Goal: Navigation & Orientation: Understand site structure

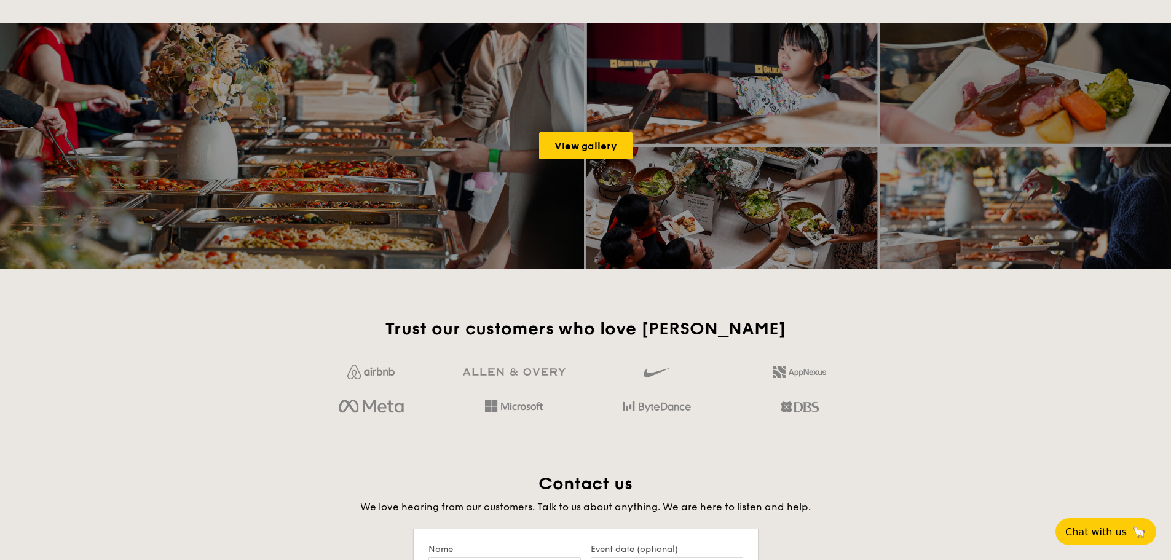
scroll to position [1844, 0]
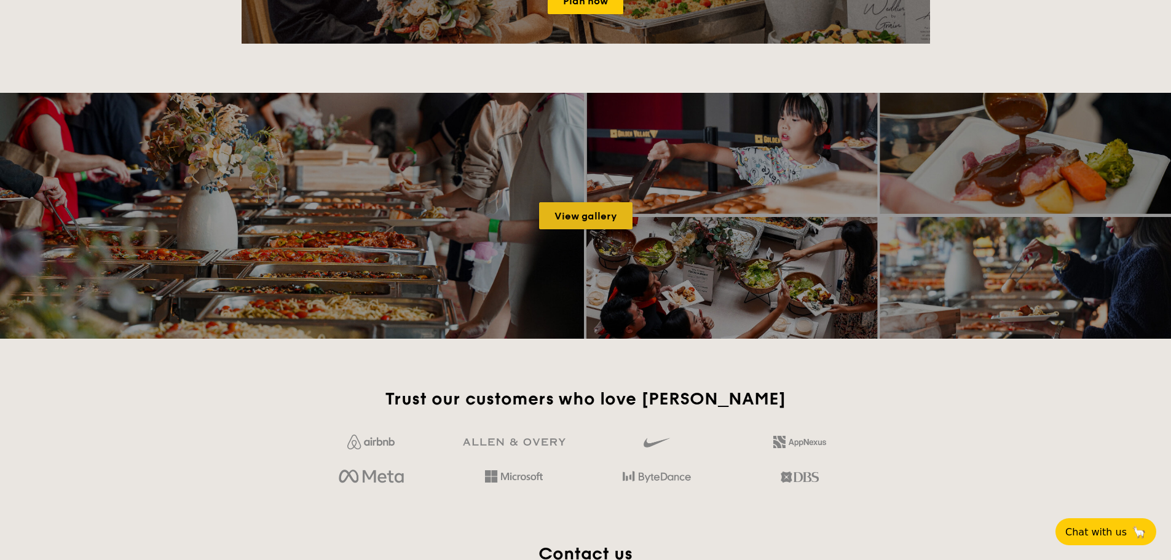
click at [586, 223] on link "View gallery" at bounding box center [585, 215] width 93 height 27
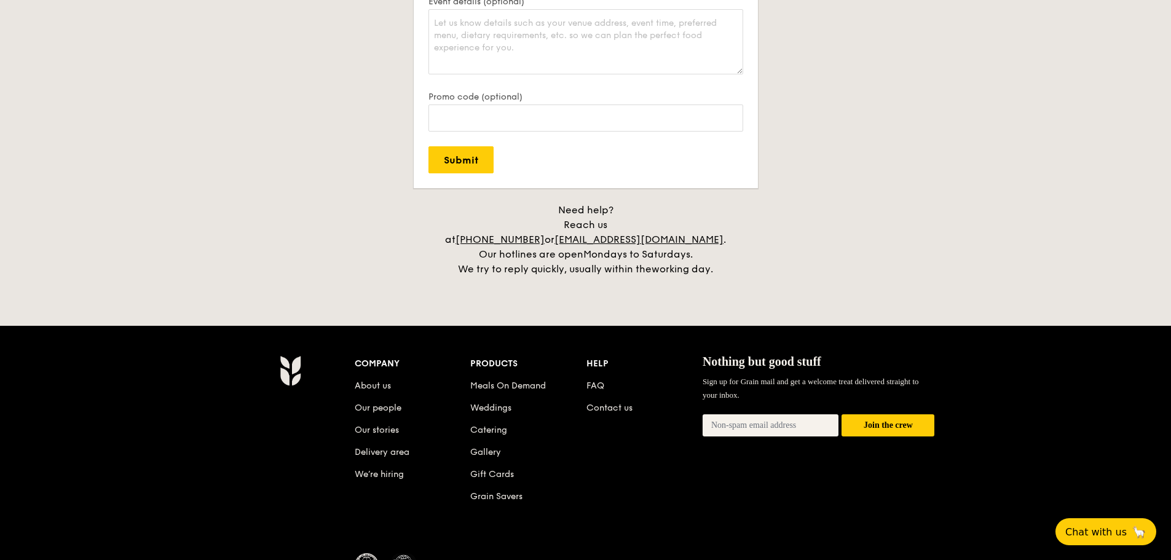
scroll to position [2774, 0]
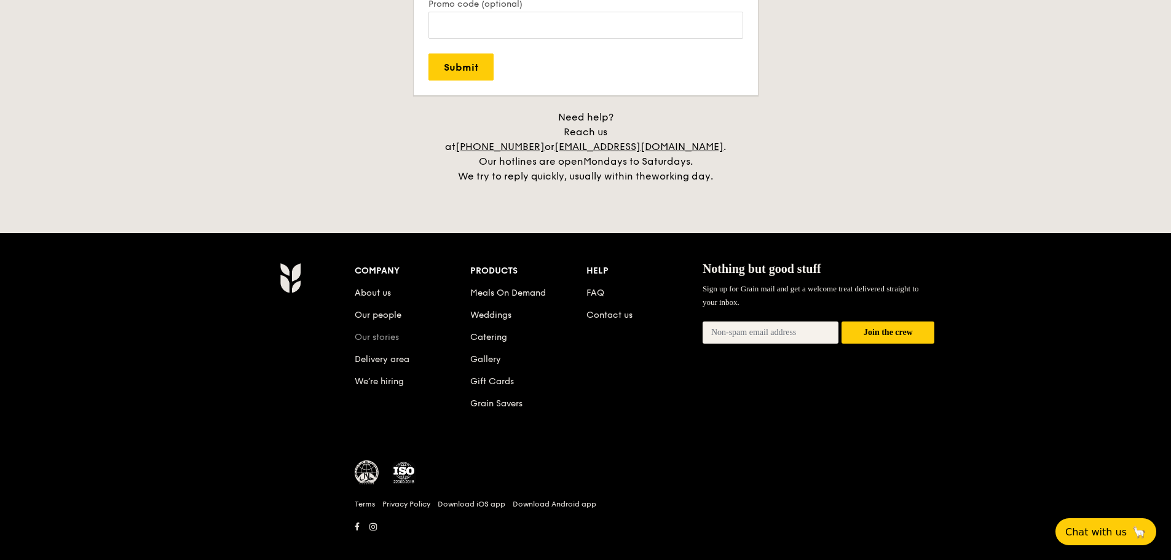
click at [391, 332] on link "Our stories" at bounding box center [377, 337] width 44 height 10
click at [385, 288] on link "About us" at bounding box center [373, 293] width 36 height 10
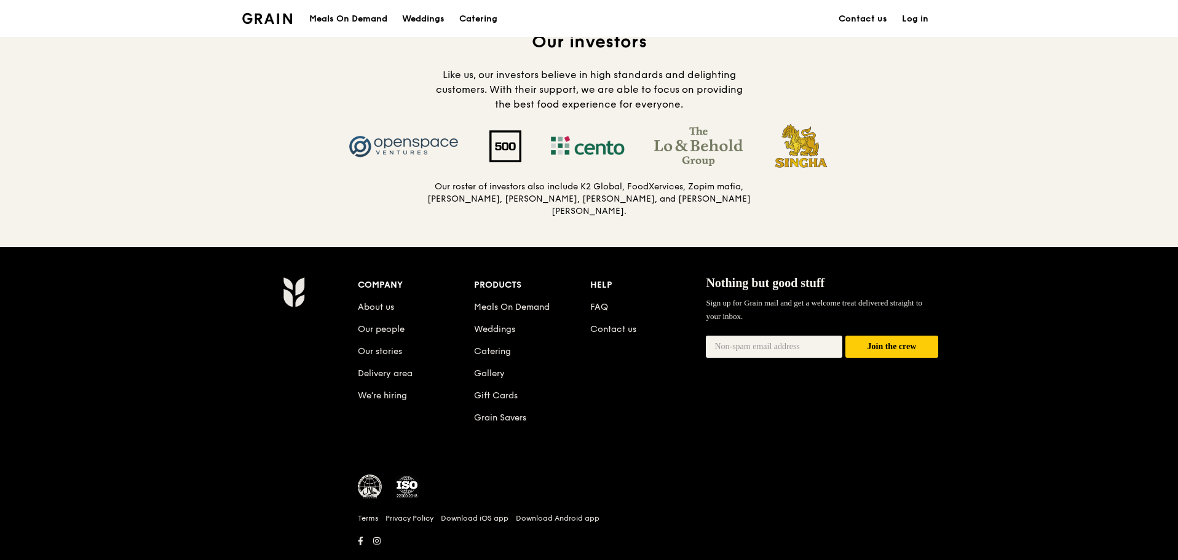
scroll to position [1229, 0]
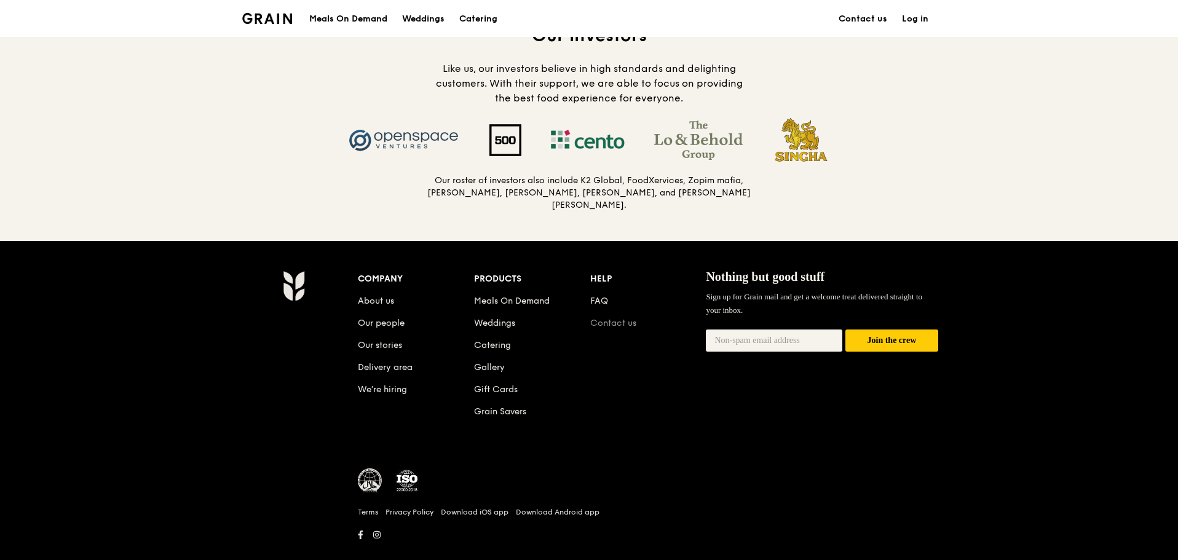
click at [613, 321] on link "Contact us" at bounding box center [613, 323] width 46 height 10
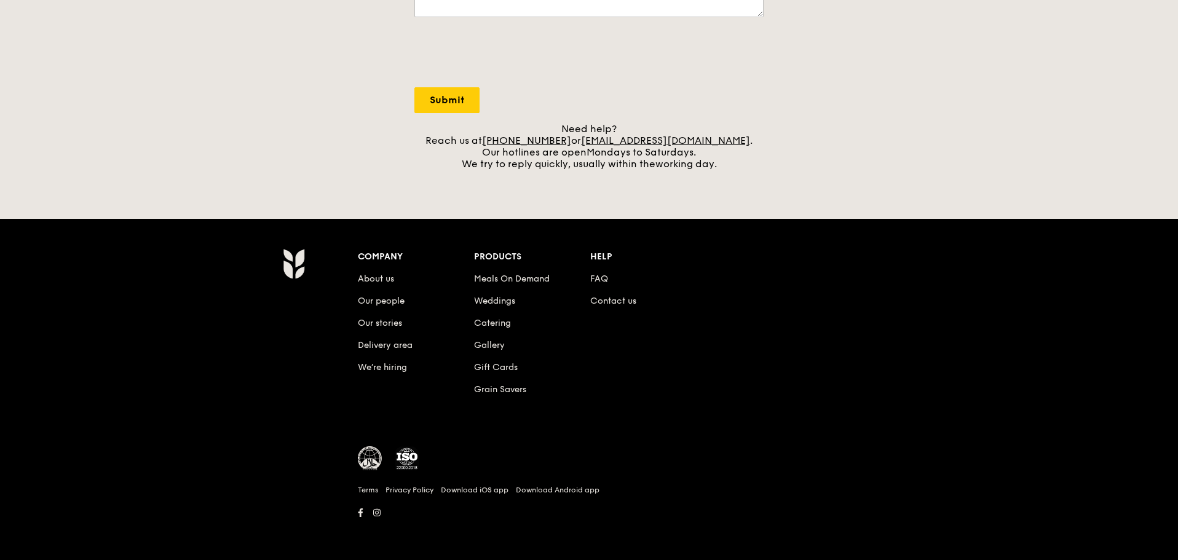
scroll to position [431, 0]
click at [598, 283] on link "FAQ" at bounding box center [599, 278] width 18 height 10
